Goal: Obtain resource: Obtain resource

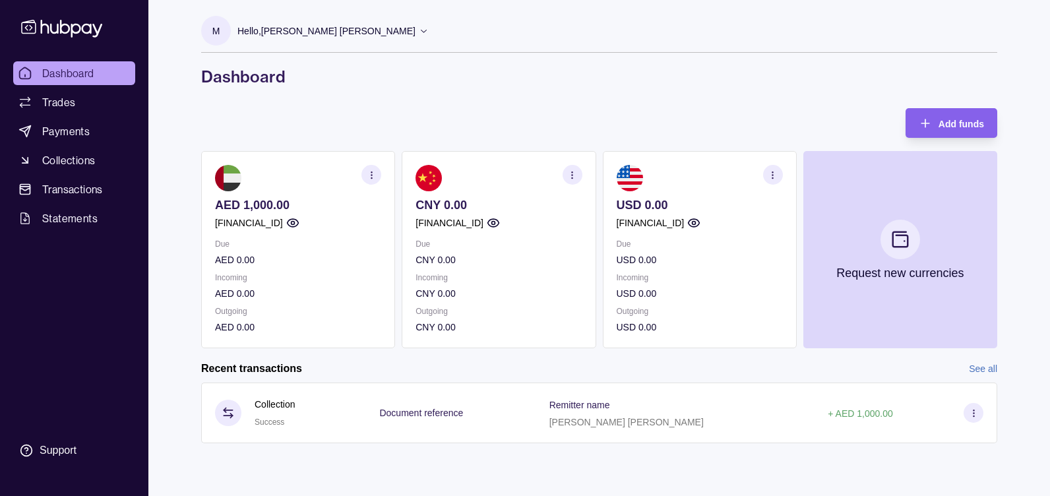
click at [775, 171] on icon "button" at bounding box center [773, 175] width 10 height 10
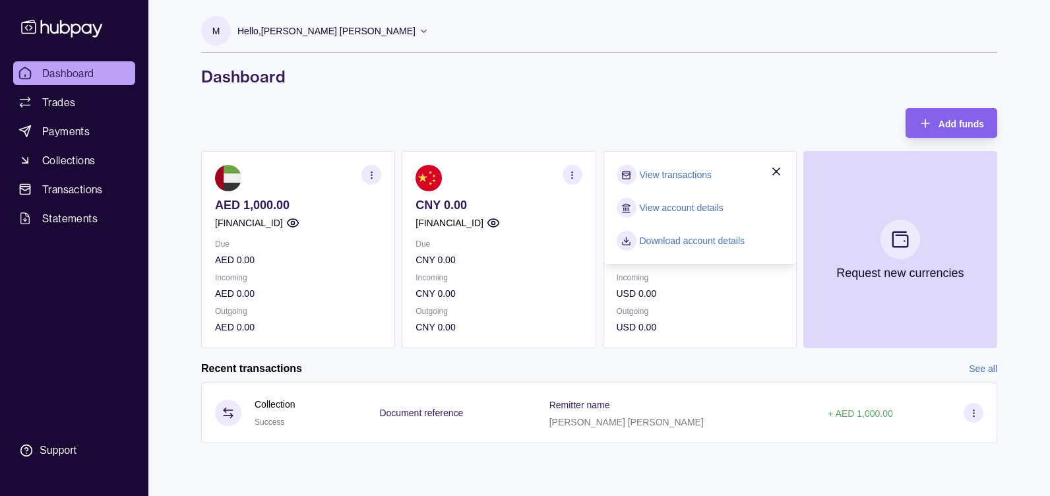
click at [677, 243] on link "Download account details" at bounding box center [693, 241] width 106 height 15
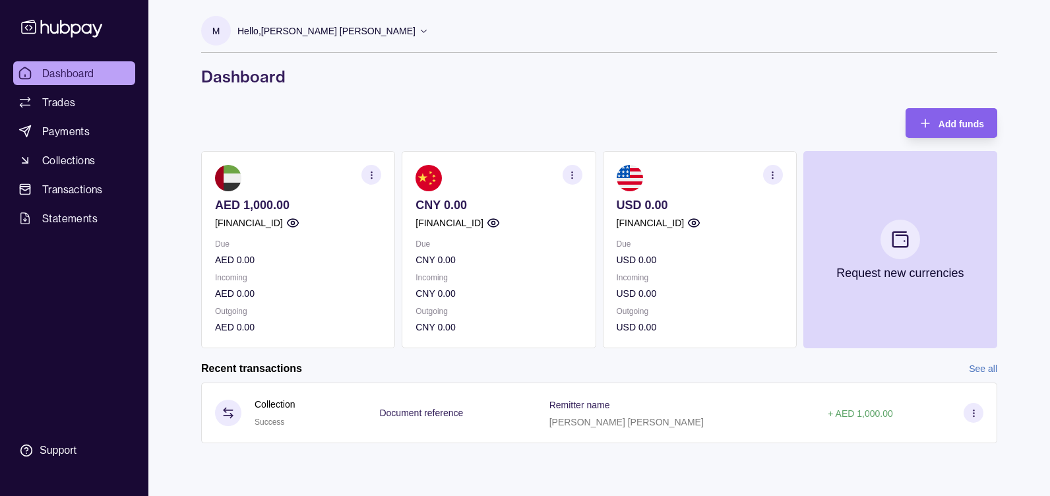
click at [776, 173] on icon "button" at bounding box center [773, 175] width 10 height 10
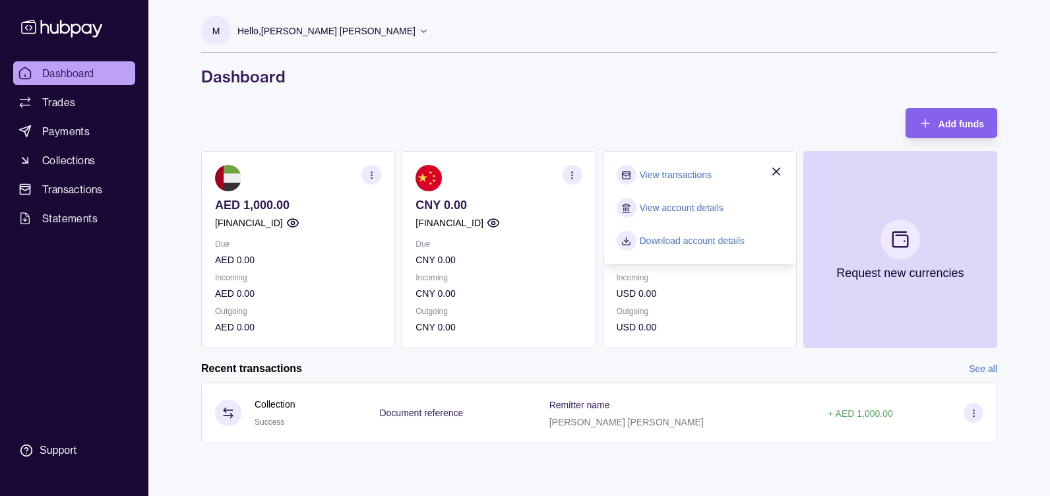
click at [697, 238] on link "Download account details" at bounding box center [693, 241] width 106 height 15
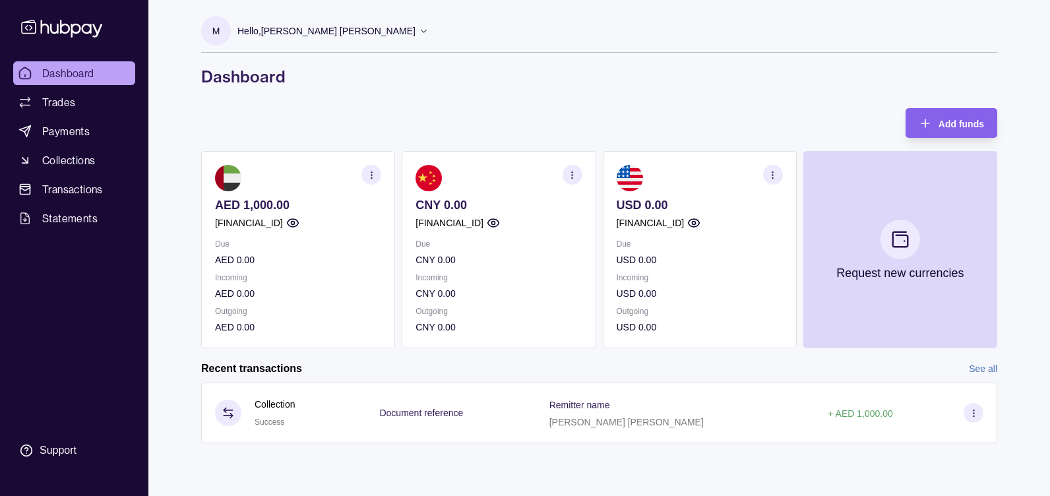
click at [770, 177] on icon "button" at bounding box center [773, 175] width 10 height 10
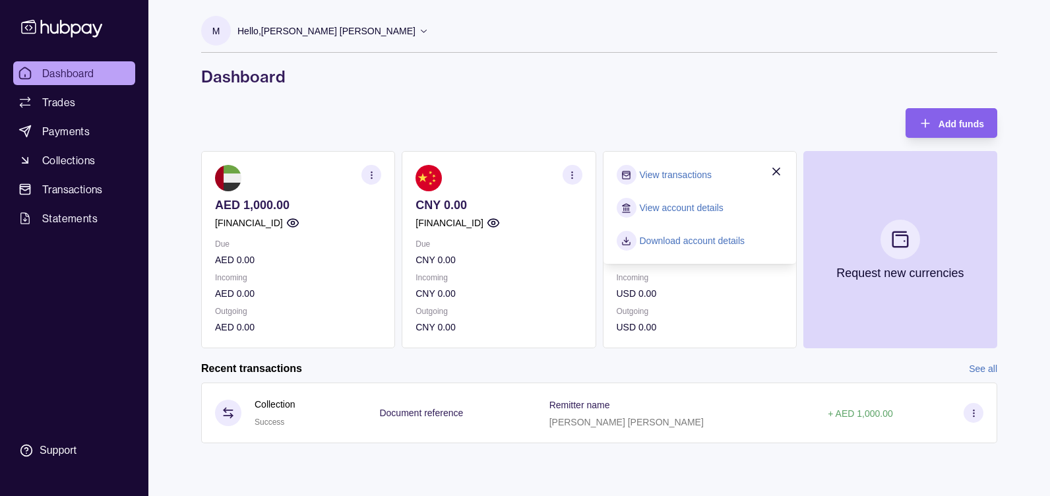
click at [683, 204] on link "View account details" at bounding box center [682, 208] width 84 height 15
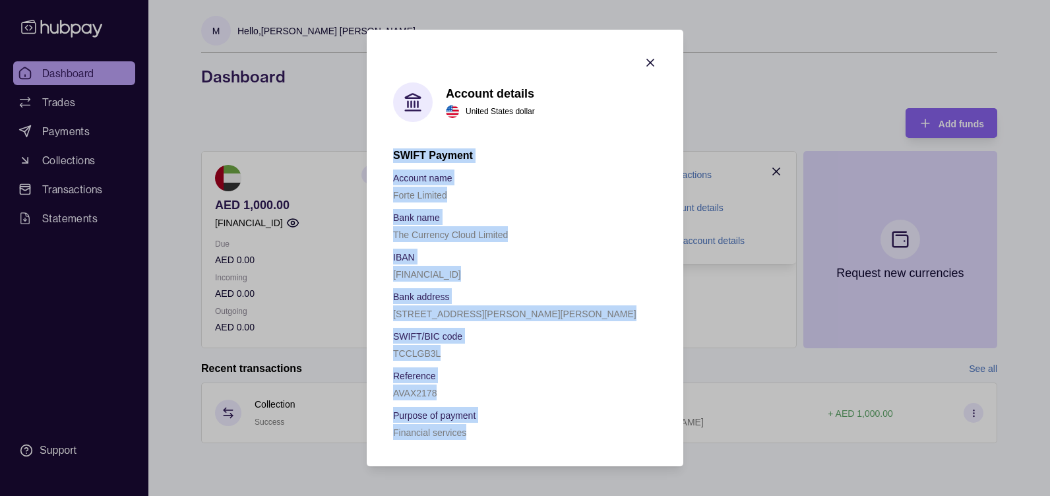
drag, startPoint x: 394, startPoint y: 154, endPoint x: 480, endPoint y: 429, distance: 288.1
click at [480, 429] on div "SWIFT Payment Account name Forte Limited Bank name The Currency Cloud Limited I…" at bounding box center [525, 294] width 264 height 292
copy div "SWIFT Payment Account name Forte Limited Bank name The Currency Cloud Limited I…"
click at [651, 64] on icon "button" at bounding box center [650, 62] width 7 height 7
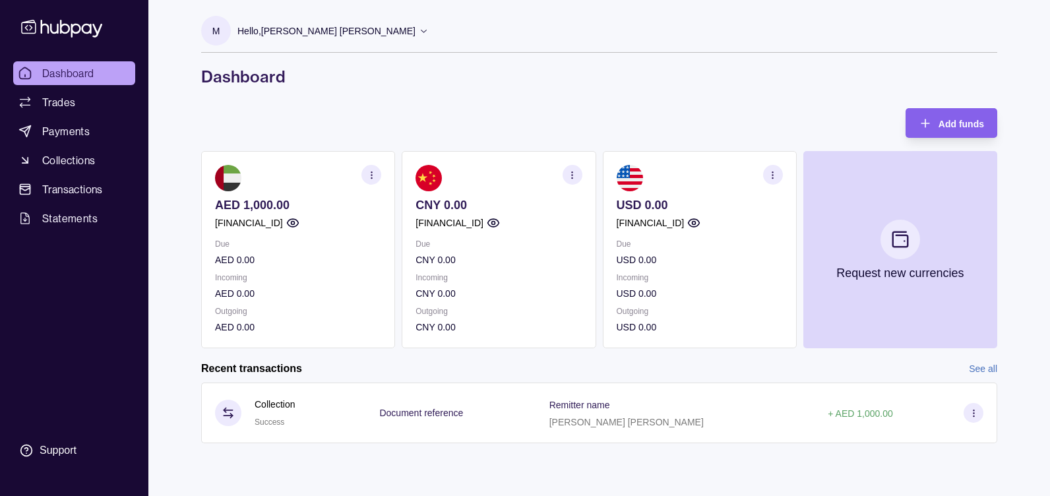
click at [369, 173] on icon "button" at bounding box center [372, 175] width 10 height 10
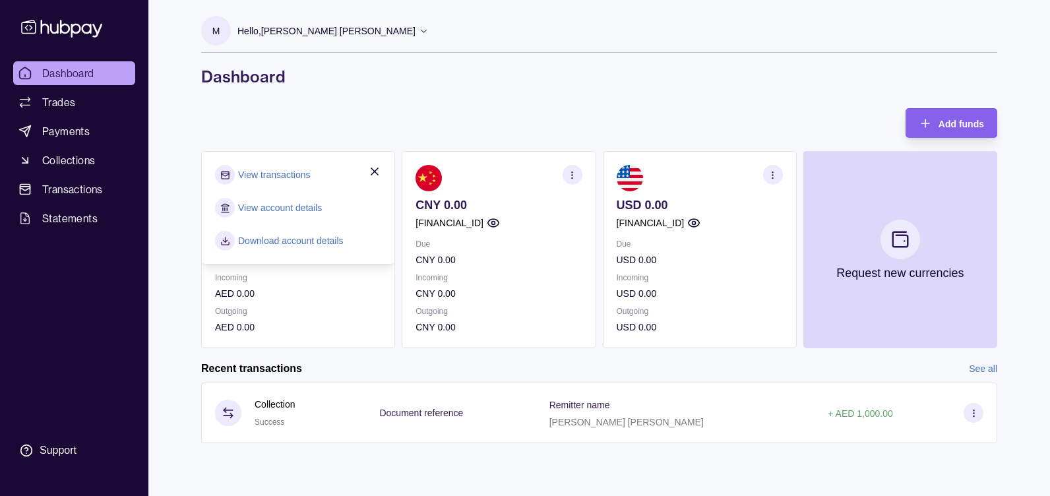
click at [298, 205] on link "View account details" at bounding box center [280, 208] width 84 height 15
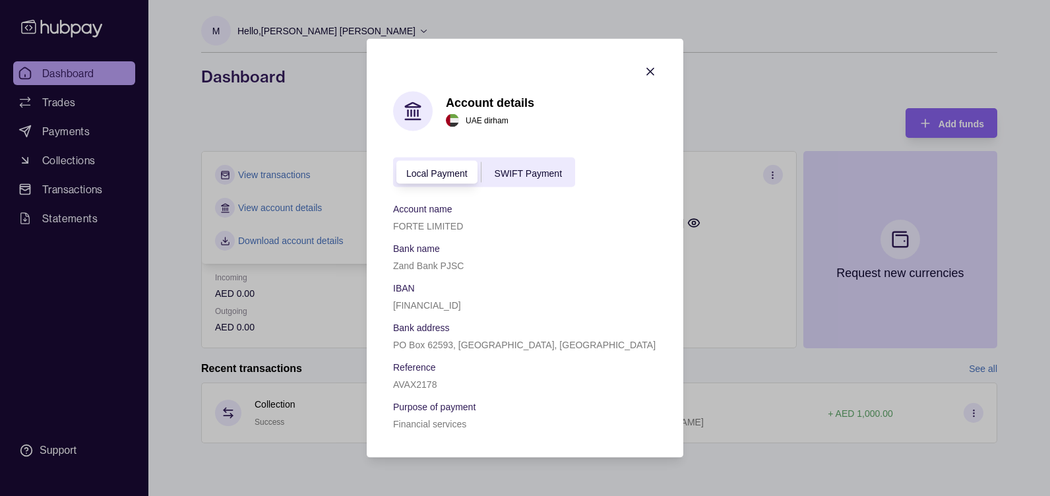
click at [393, 208] on p "Account name" at bounding box center [422, 209] width 59 height 11
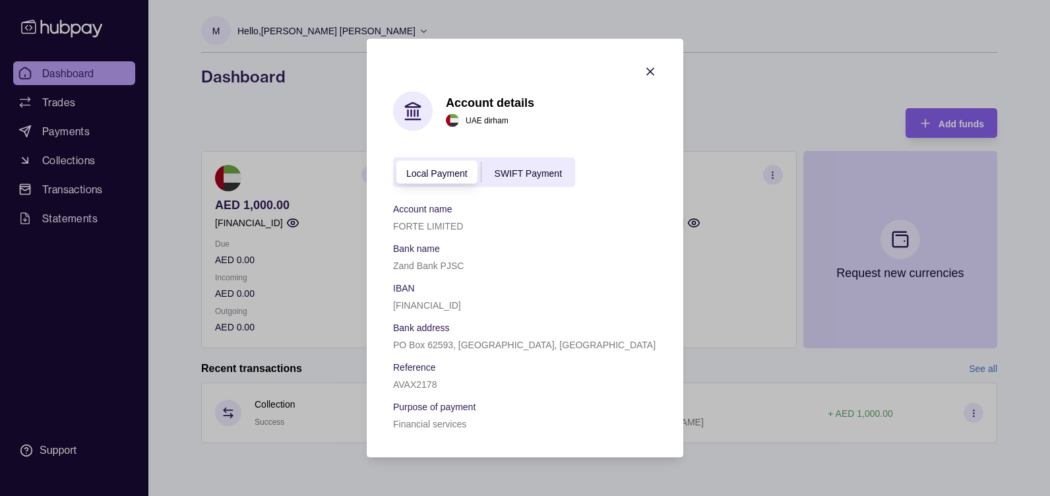
click at [529, 170] on span "SWIFT Payment" at bounding box center [528, 173] width 67 height 11
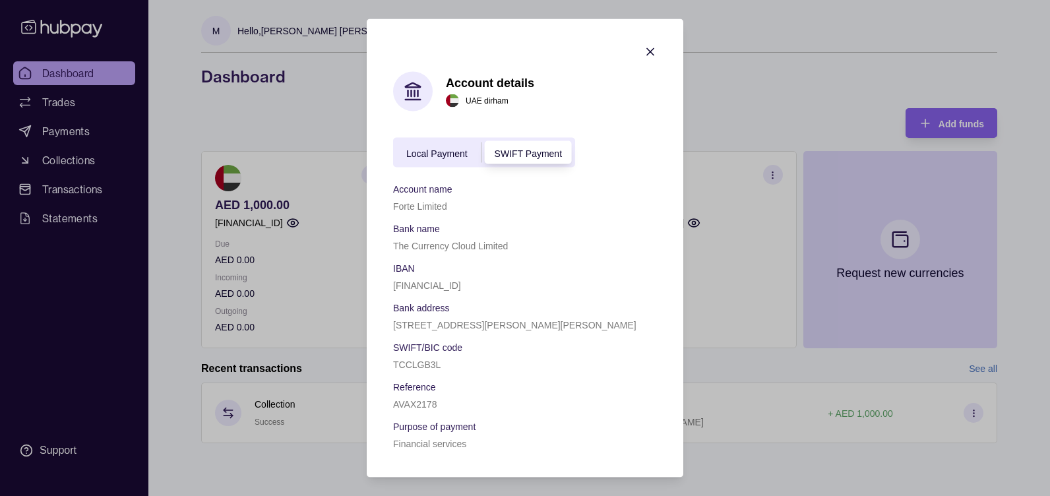
click at [454, 150] on span "Local Payment" at bounding box center [436, 153] width 61 height 11
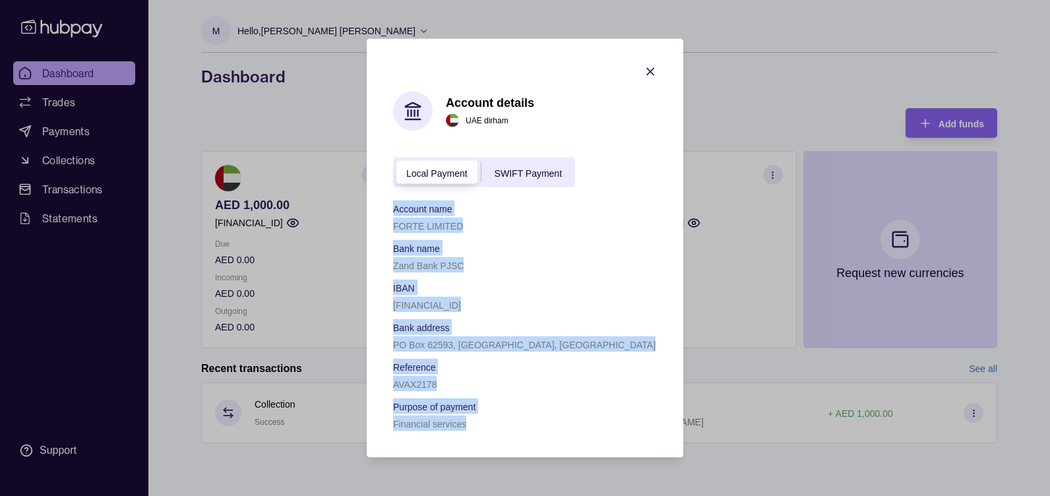
drag, startPoint x: 394, startPoint y: 208, endPoint x: 474, endPoint y: 437, distance: 243.0
click at [474, 437] on section "Account details [GEOGRAPHIC_DATA] dirham Local Payment SWIFT Payment Account na…" at bounding box center [525, 248] width 317 height 419
drag, startPoint x: 474, startPoint y: 437, endPoint x: 456, endPoint y: 402, distance: 39.2
drag, startPoint x: 456, startPoint y: 402, endPoint x: 438, endPoint y: 340, distance: 64.7
copy div "Account name FORTE LIMITED Bank name Zand Bank PJSC IBAN [FINANCIAL_ID] Bank ad…"
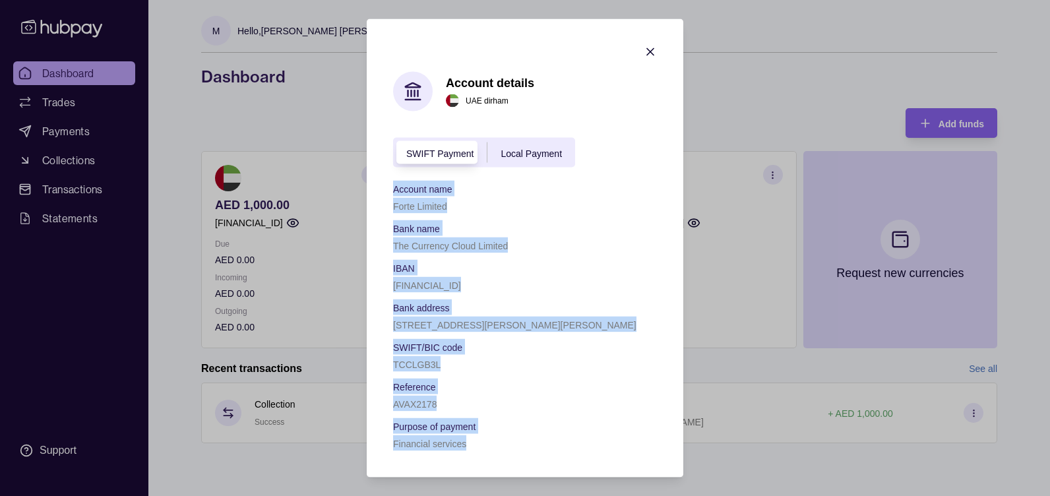
click at [652, 51] on icon "button" at bounding box center [650, 52] width 7 height 7
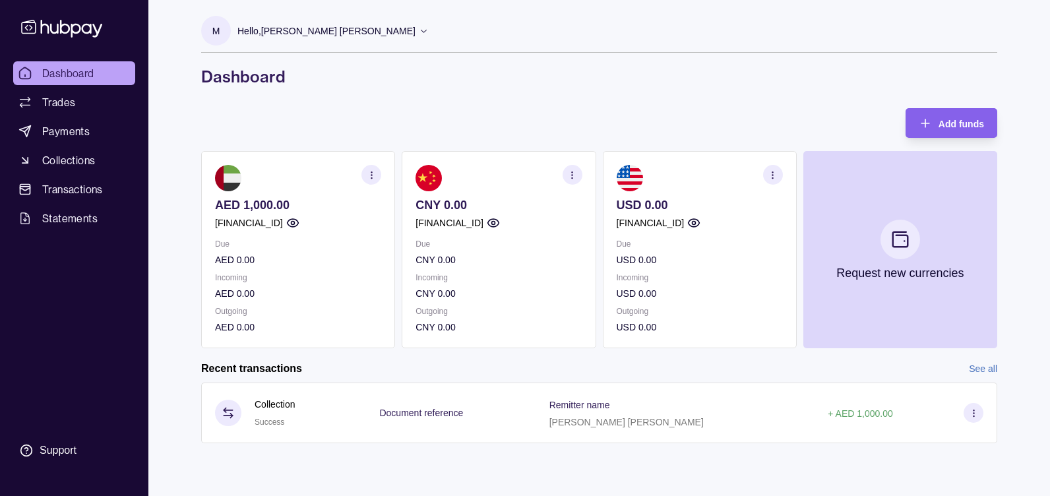
click at [369, 170] on icon "button" at bounding box center [372, 175] width 10 height 10
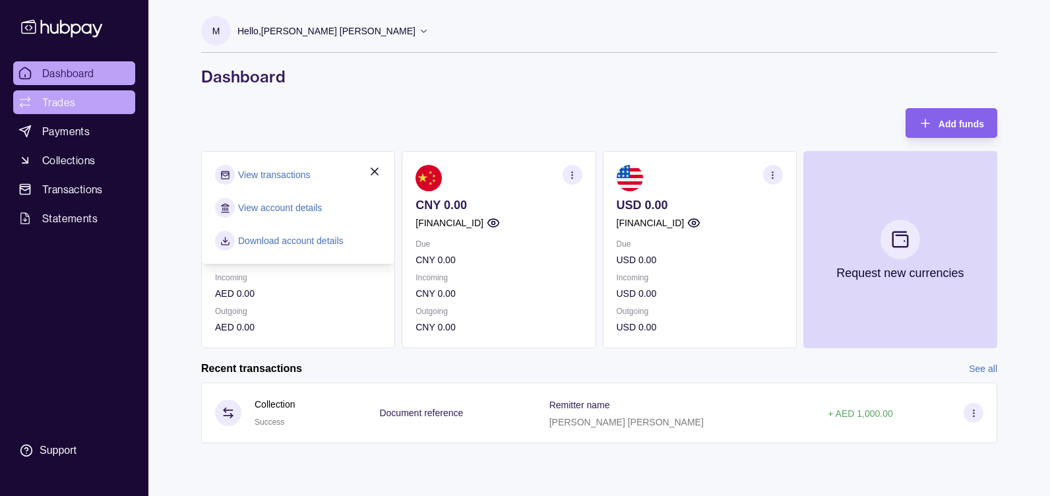
click at [53, 105] on span "Trades" at bounding box center [58, 102] width 33 height 16
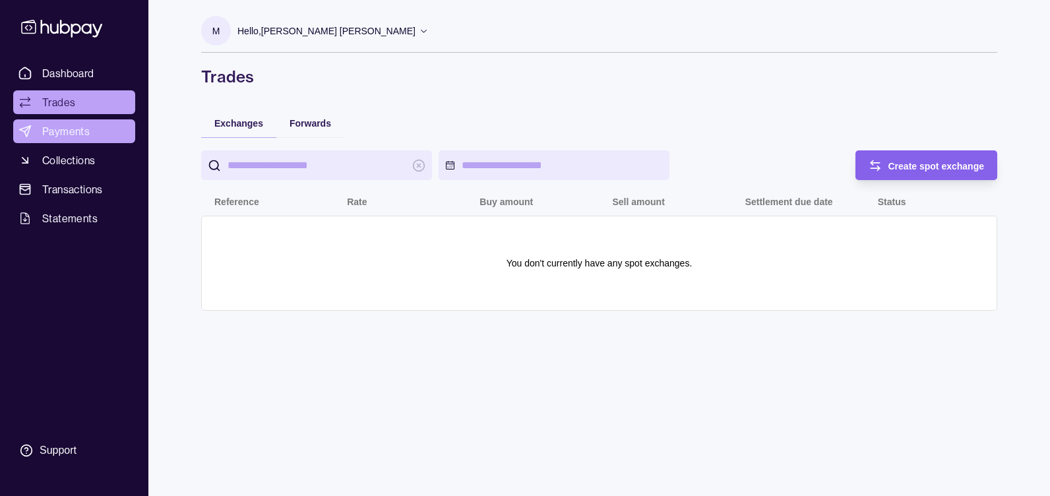
click at [56, 135] on span "Payments" at bounding box center [65, 131] width 47 height 16
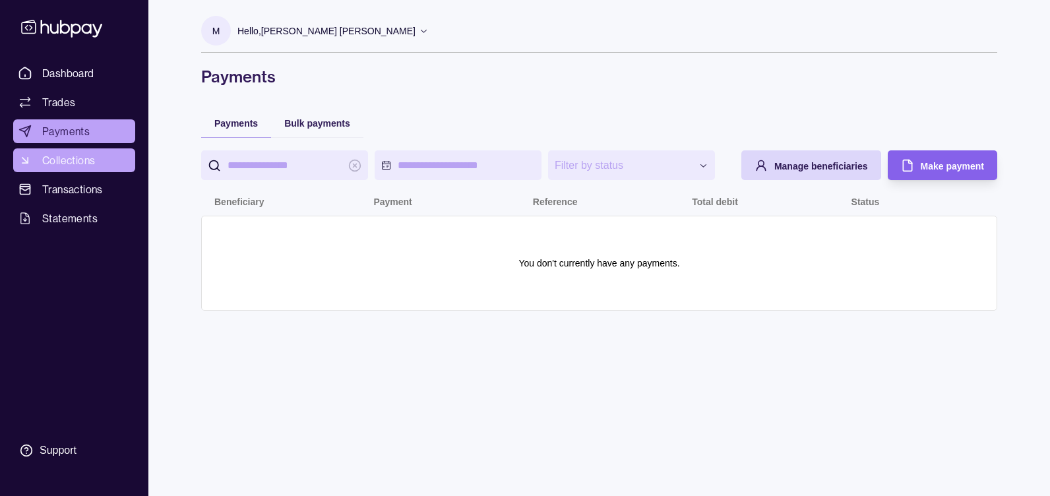
click at [59, 158] on span "Collections" at bounding box center [68, 160] width 53 height 16
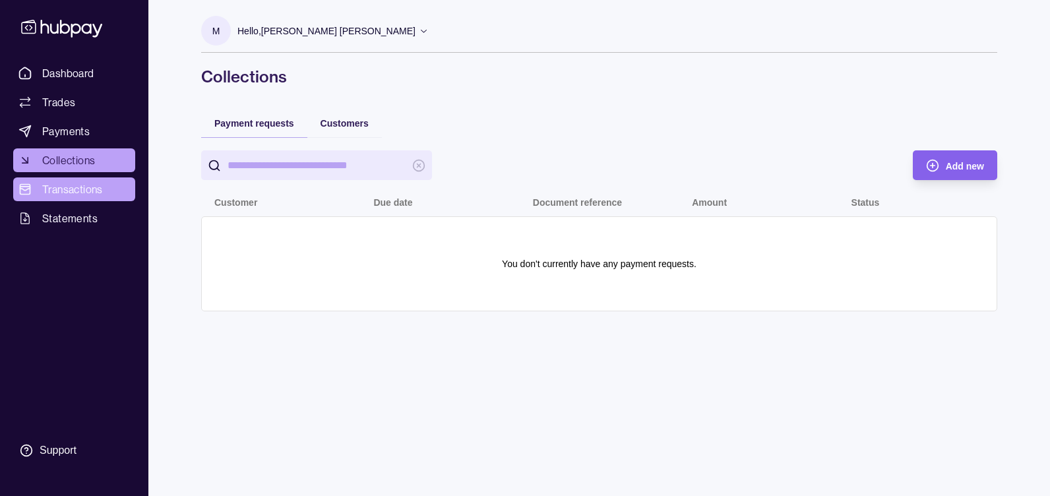
click at [58, 185] on span "Transactions" at bounding box center [72, 189] width 61 height 16
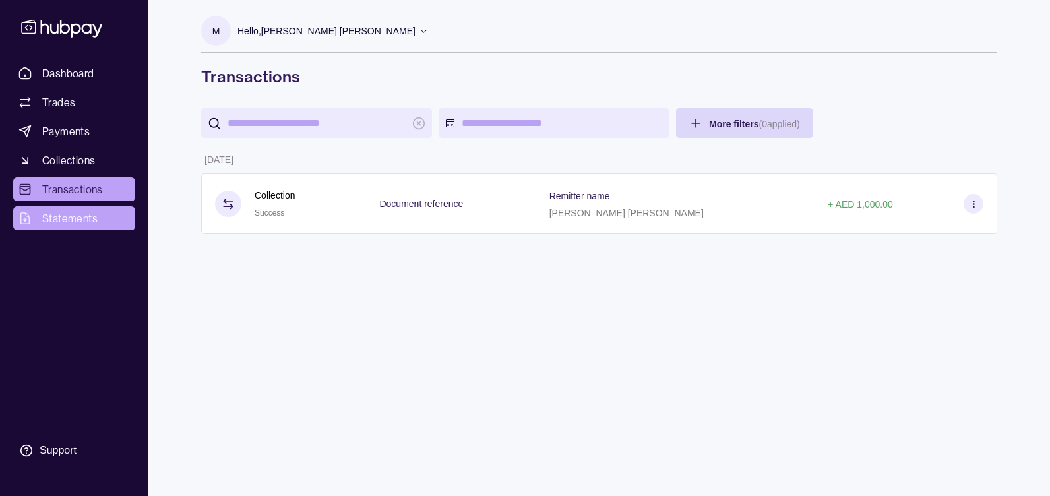
click at [59, 214] on span "Statements" at bounding box center [69, 218] width 55 height 16
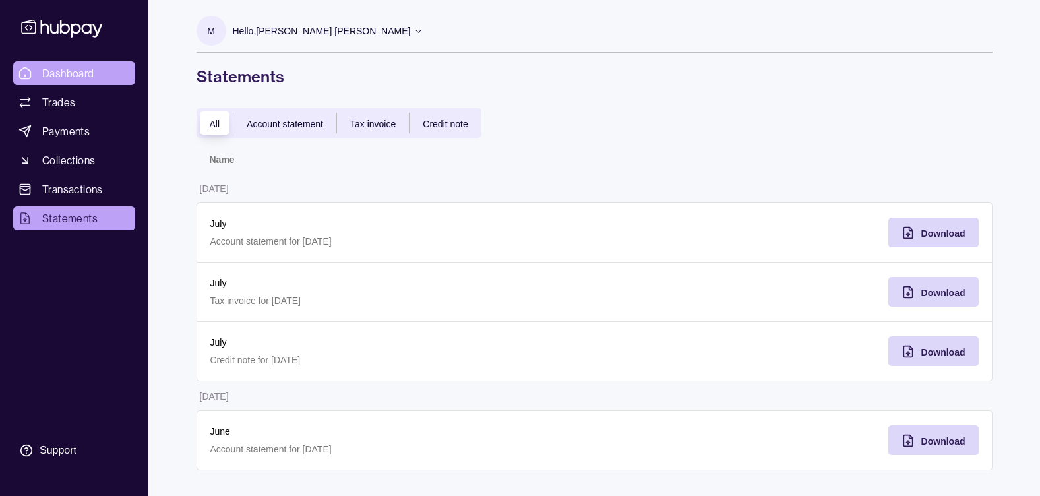
click at [73, 69] on span "Dashboard" at bounding box center [68, 73] width 52 height 16
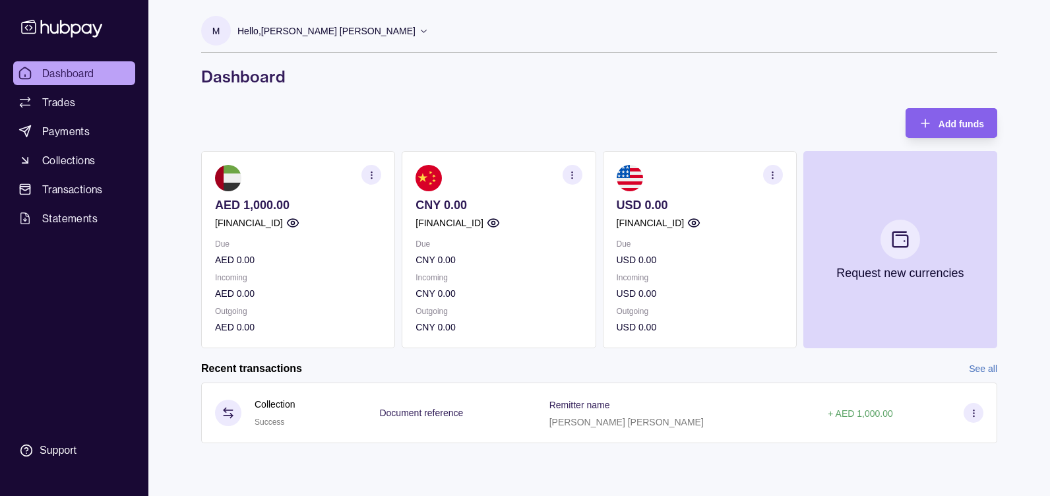
click at [69, 28] on icon at bounding box center [61, 29] width 81 height 18
click at [368, 168] on section "button" at bounding box center [371, 175] width 20 height 20
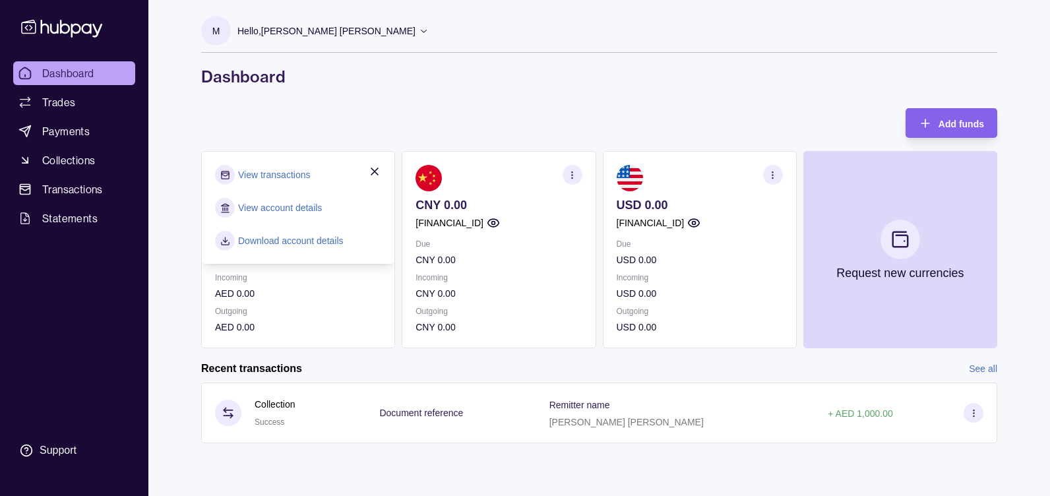
click at [312, 241] on link "Download account details" at bounding box center [291, 241] width 106 height 15
